Goal: Find contact information: Find contact information

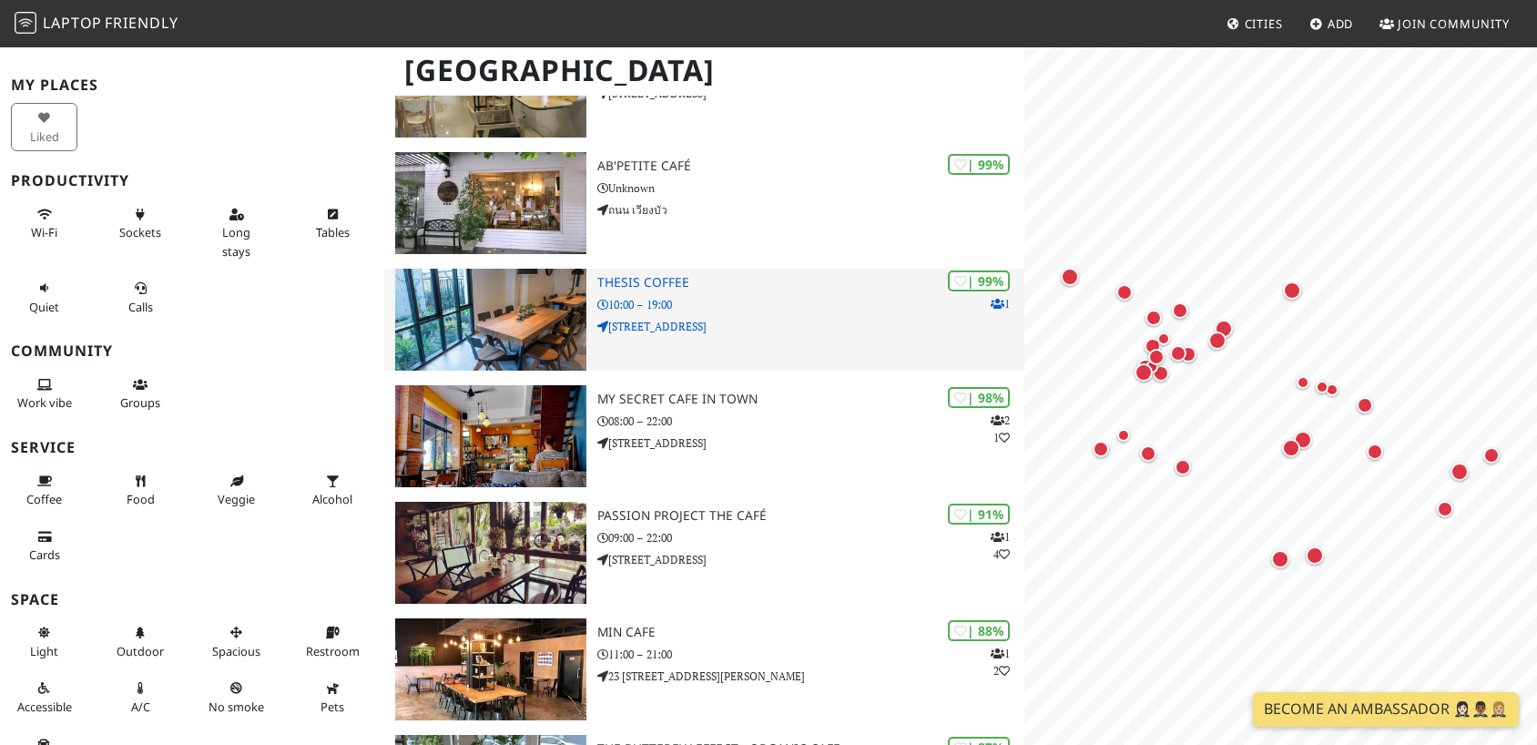
scroll to position [213, 0]
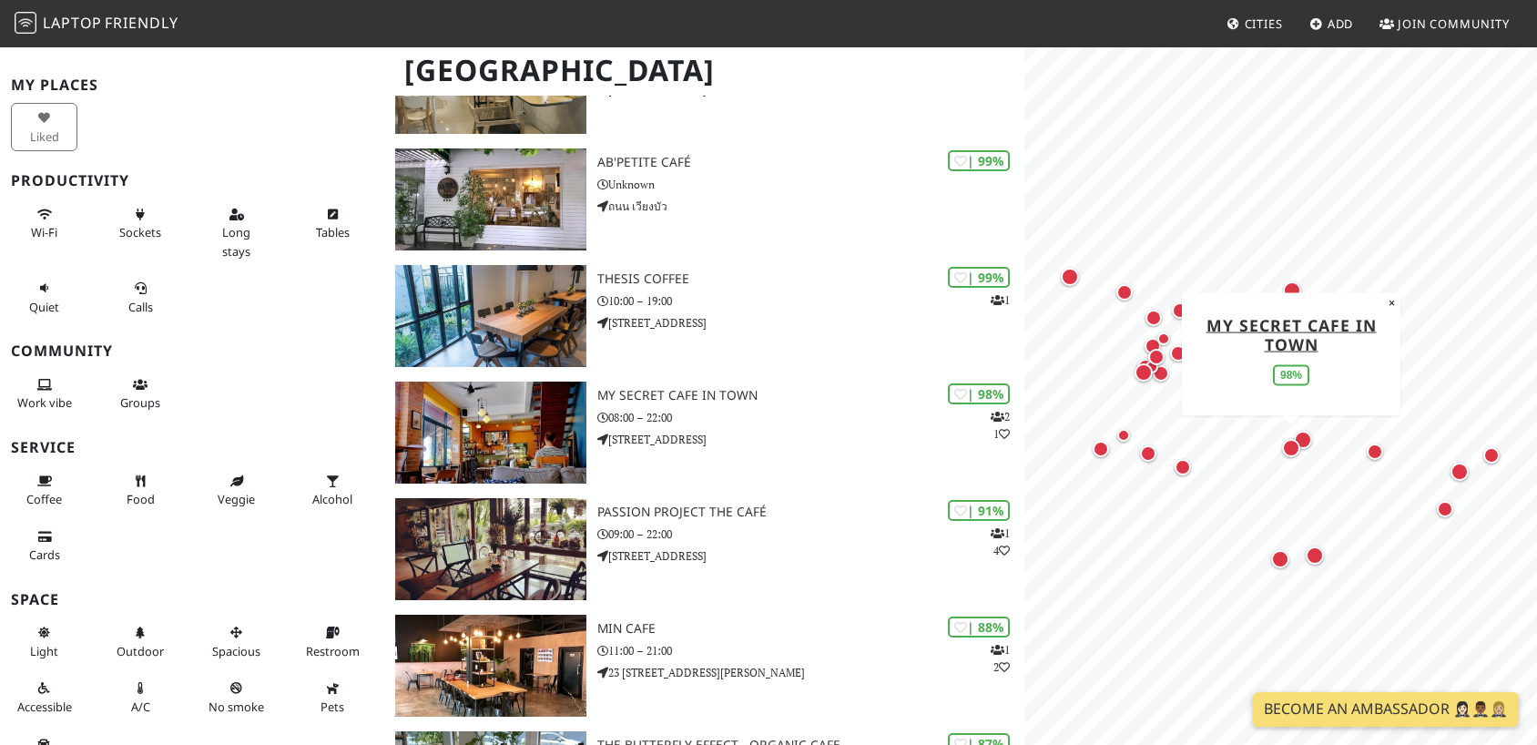
click at [1293, 447] on div "Map marker" at bounding box center [1291, 448] width 18 height 18
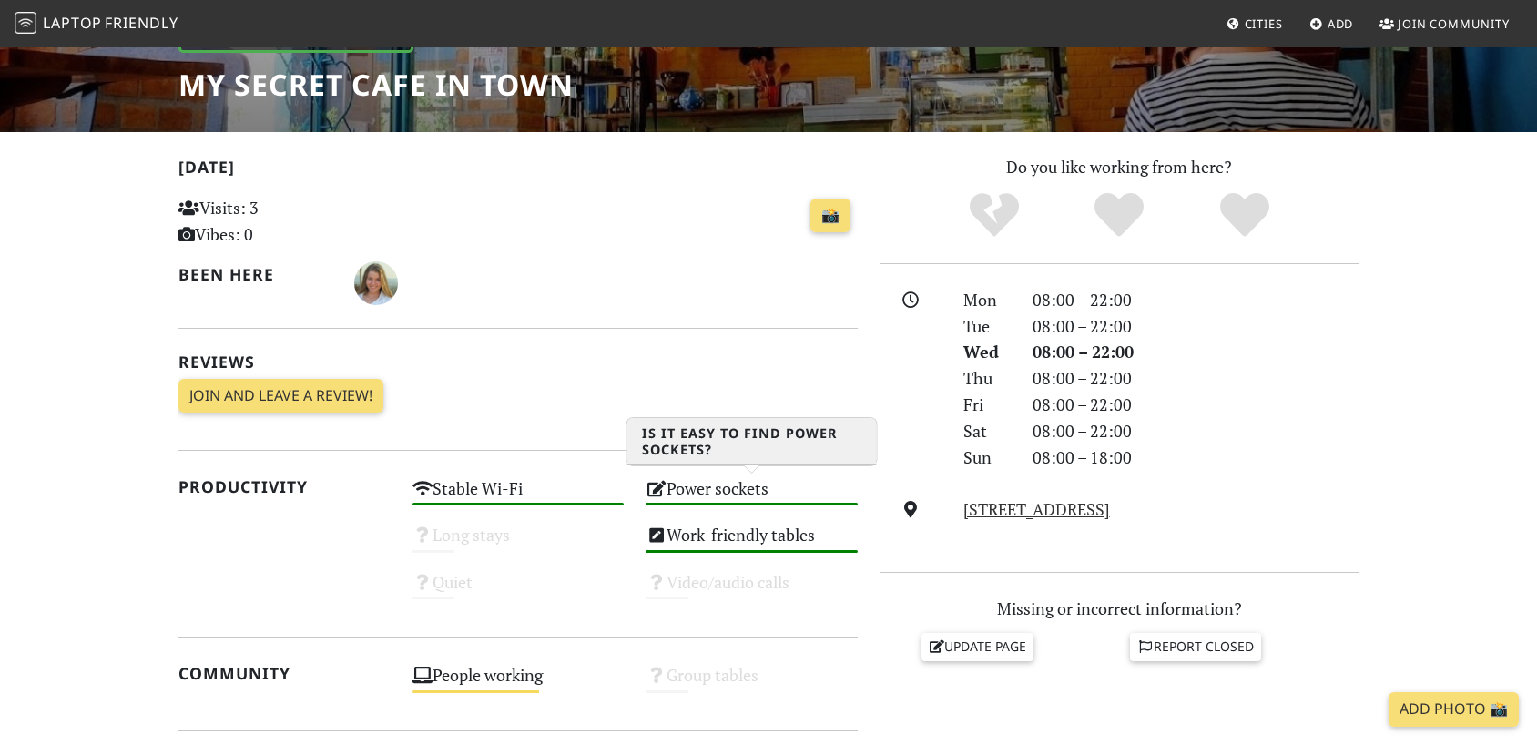
scroll to position [397, 0]
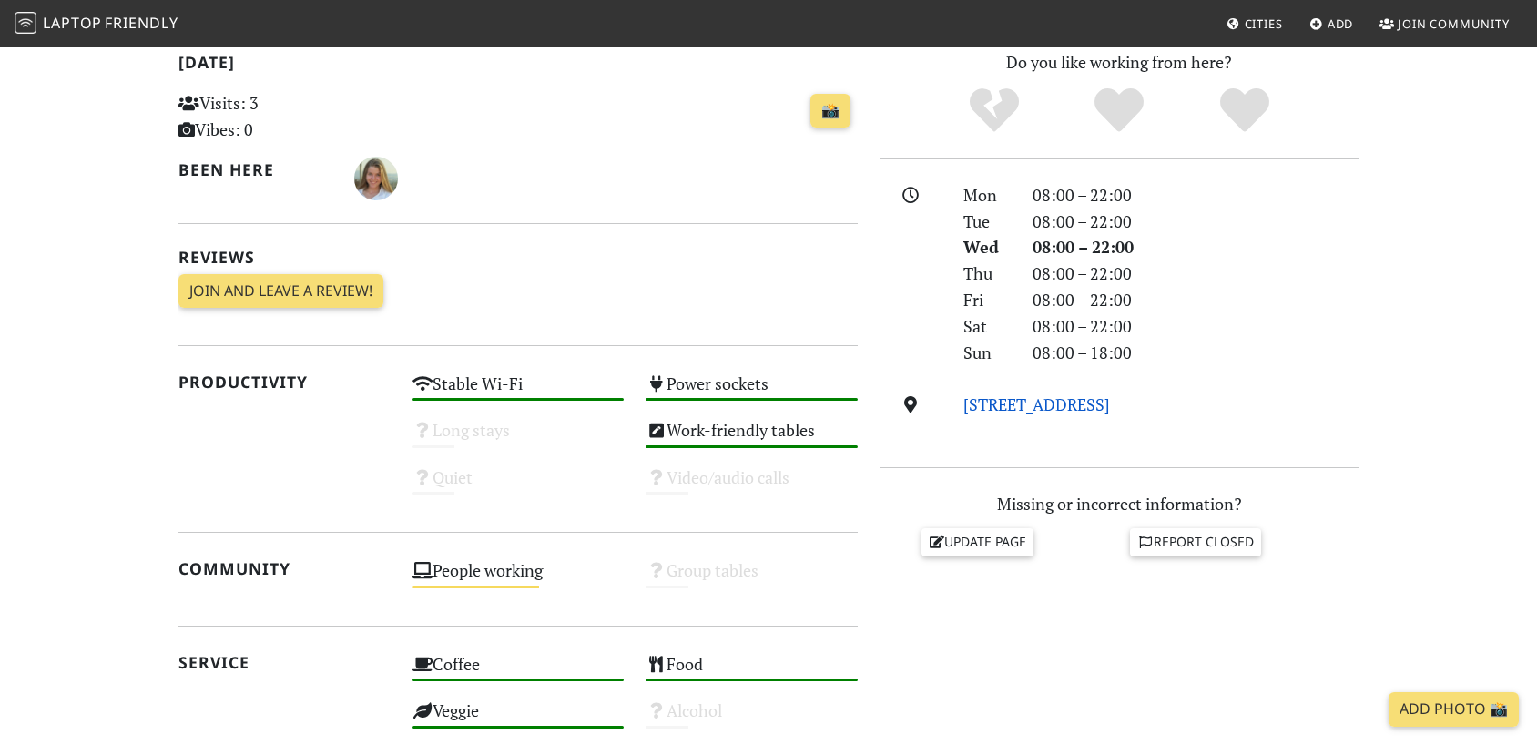
click at [1027, 404] on link "[STREET_ADDRESS]" at bounding box center [1037, 404] width 147 height 22
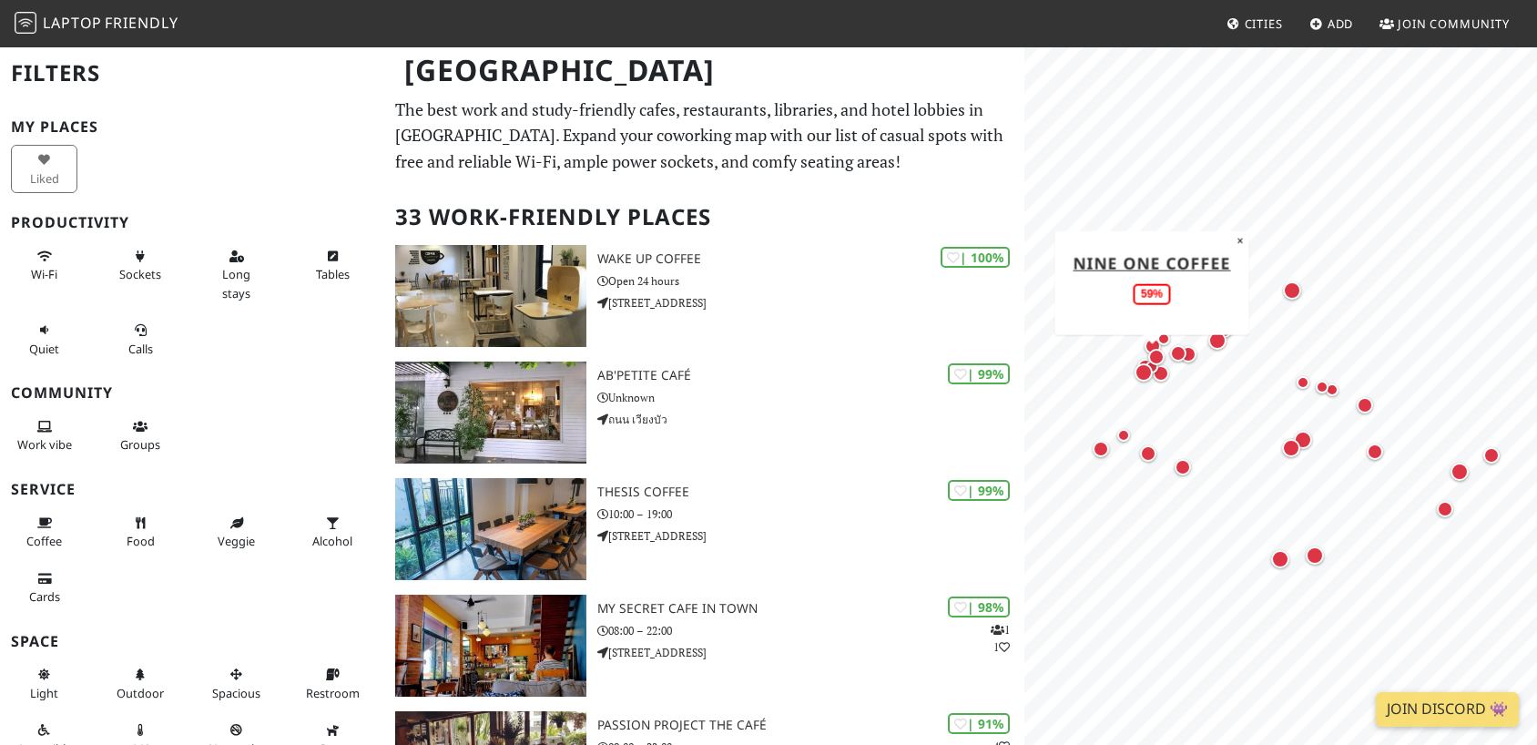
scroll to position [3026, 0]
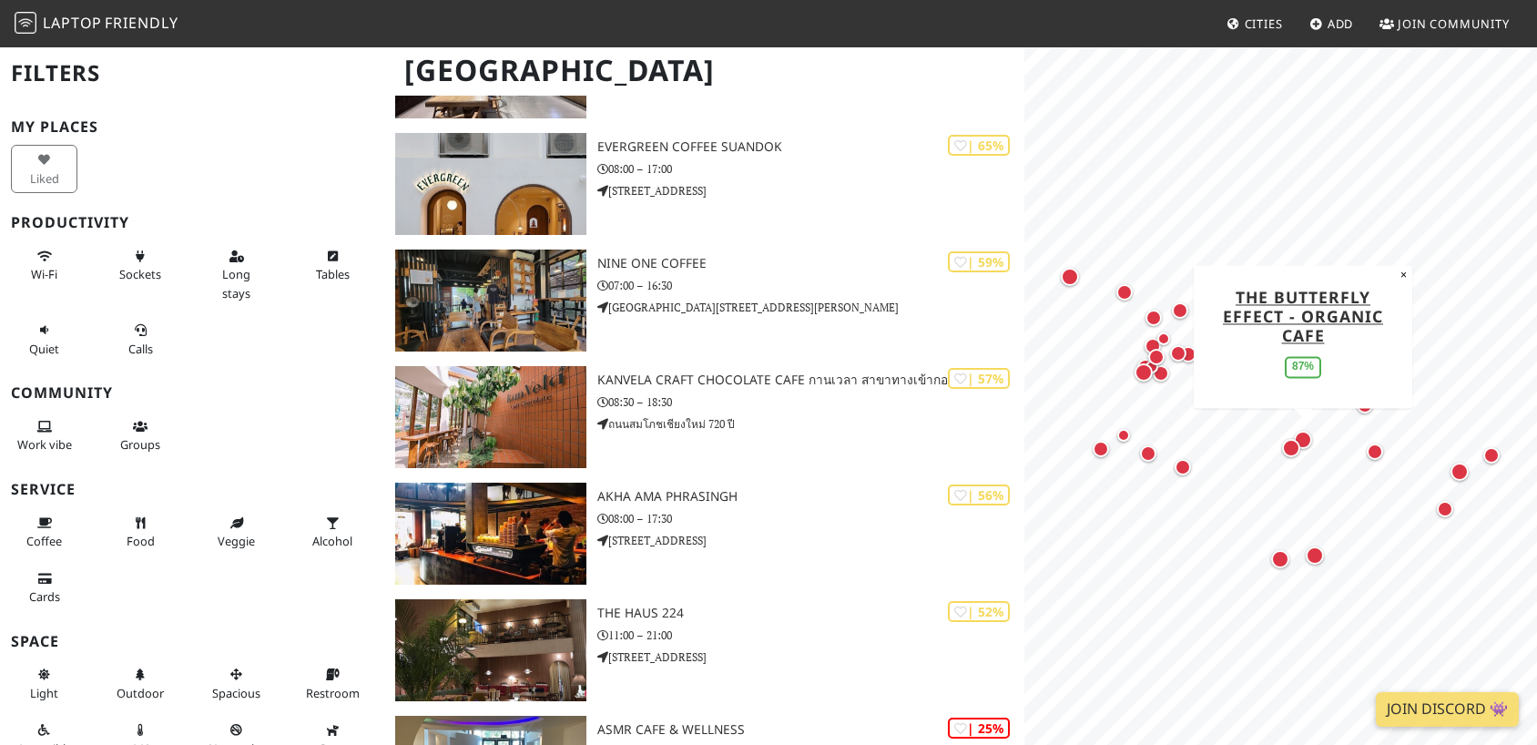
click at [1310, 439] on div "Map marker" at bounding box center [1303, 440] width 18 height 18
